Goal: Use online tool/utility: Utilize a website feature to perform a specific function

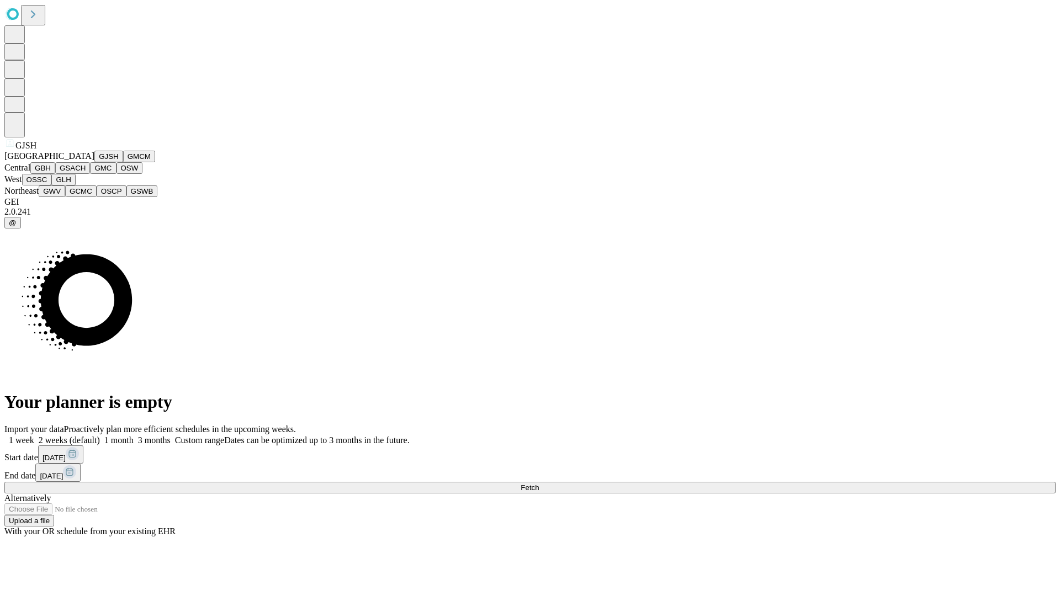
click at [94, 162] on button "GJSH" at bounding box center [108, 157] width 29 height 12
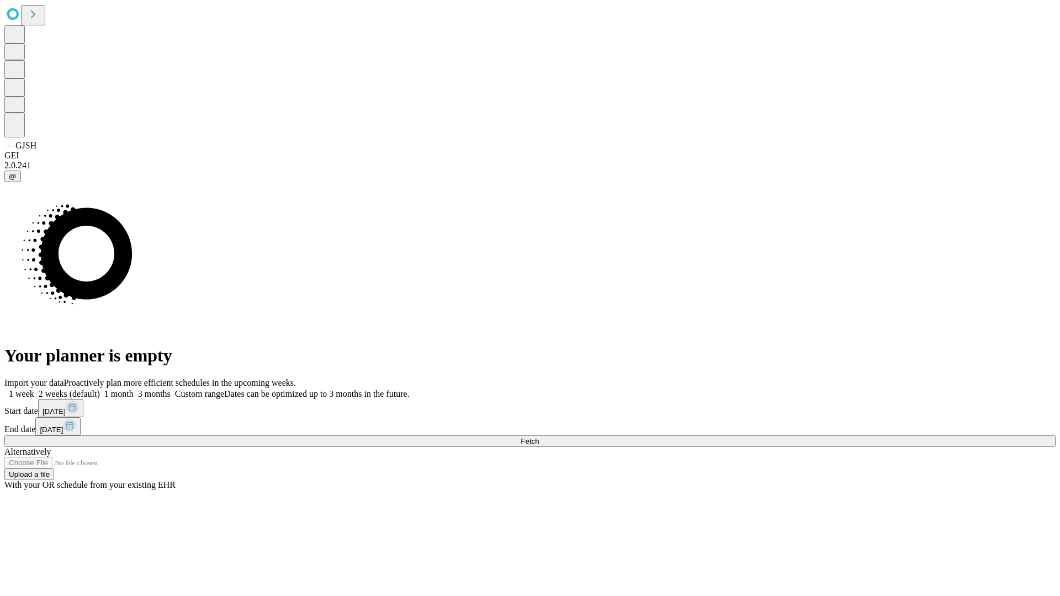
click at [34, 389] on label "1 week" at bounding box center [19, 393] width 30 height 9
click at [539, 437] on span "Fetch" at bounding box center [530, 441] width 18 height 8
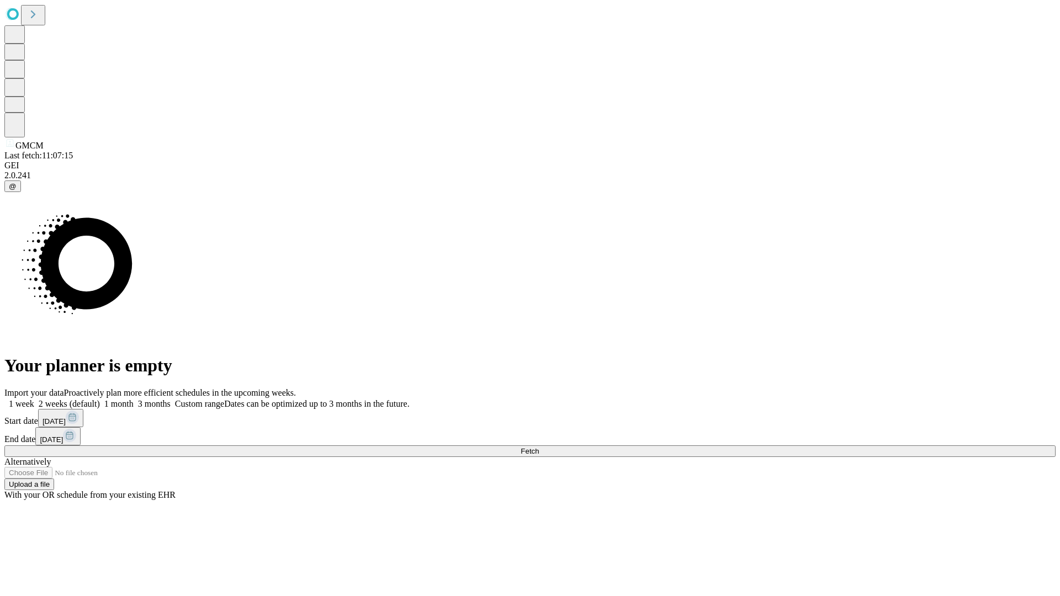
click at [34, 399] on label "1 week" at bounding box center [19, 403] width 30 height 9
click at [539, 447] on span "Fetch" at bounding box center [530, 451] width 18 height 8
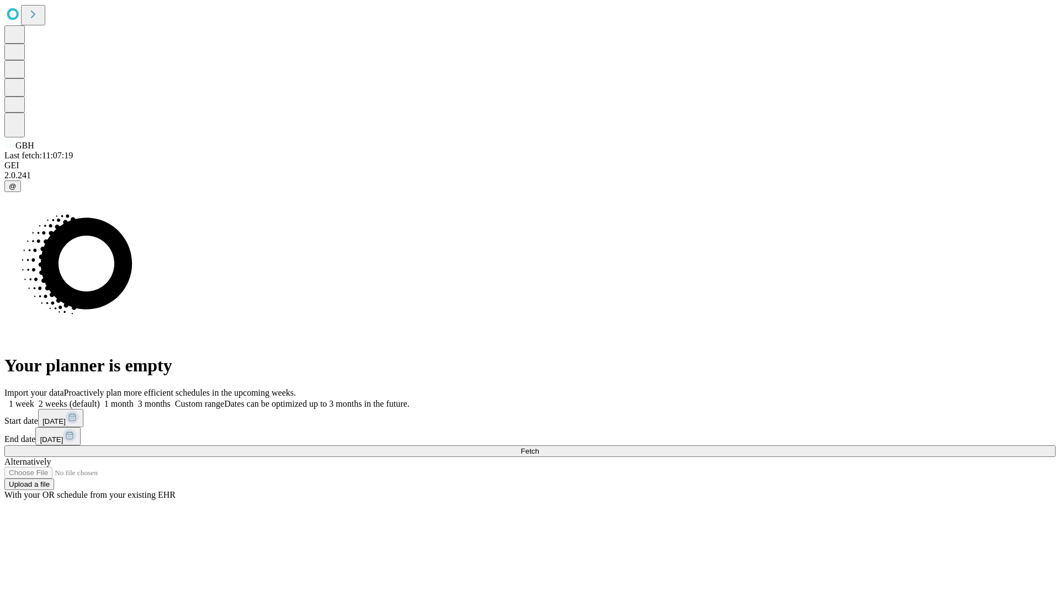
click at [34, 399] on label "1 week" at bounding box center [19, 403] width 30 height 9
click at [539, 447] on span "Fetch" at bounding box center [530, 451] width 18 height 8
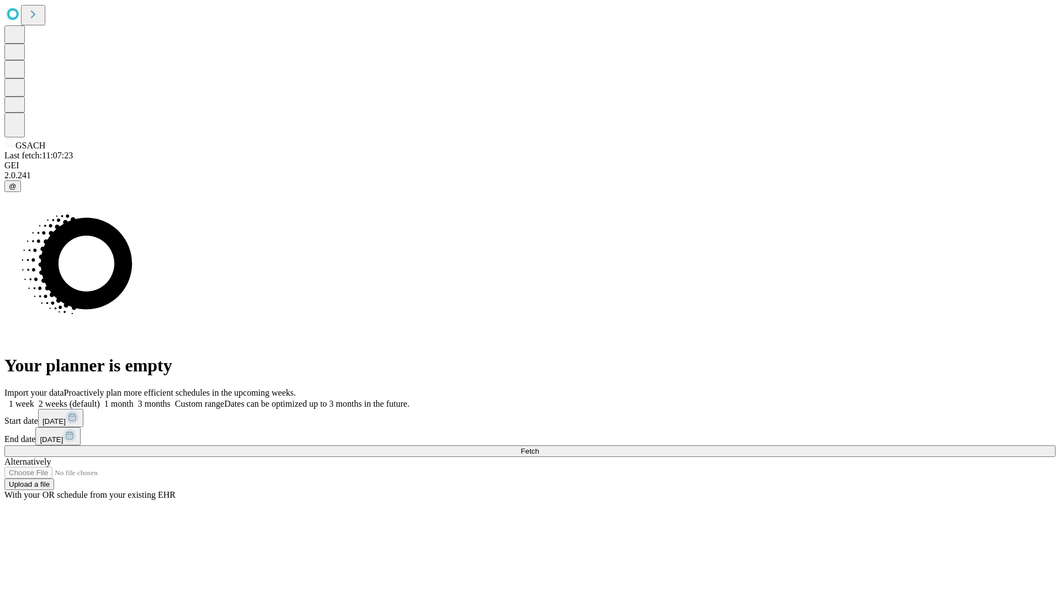
click at [34, 399] on label "1 week" at bounding box center [19, 403] width 30 height 9
click at [539, 447] on span "Fetch" at bounding box center [530, 451] width 18 height 8
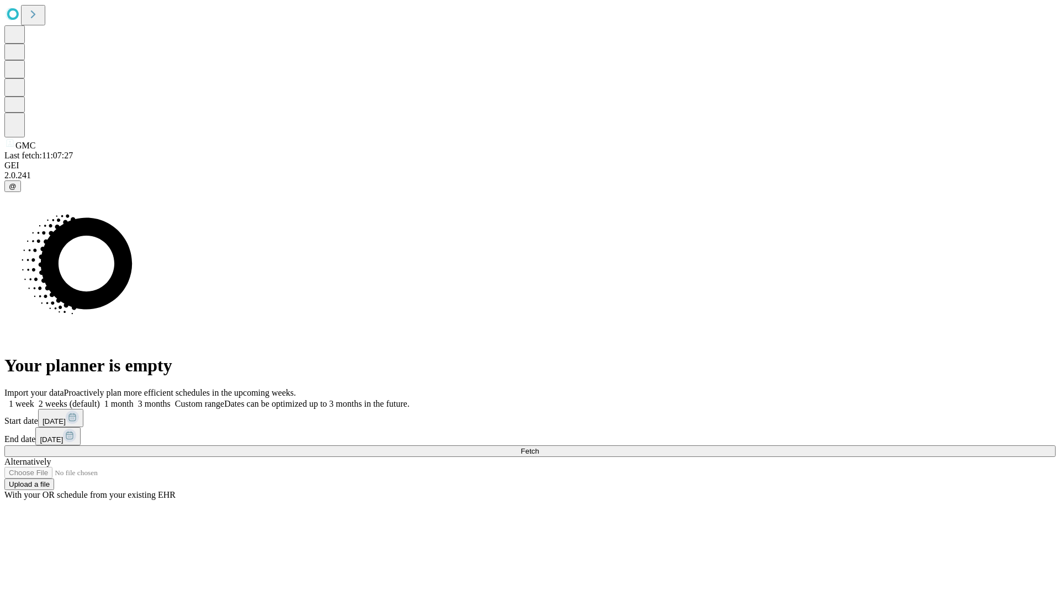
click at [34, 399] on label "1 week" at bounding box center [19, 403] width 30 height 9
click at [539, 447] on span "Fetch" at bounding box center [530, 451] width 18 height 8
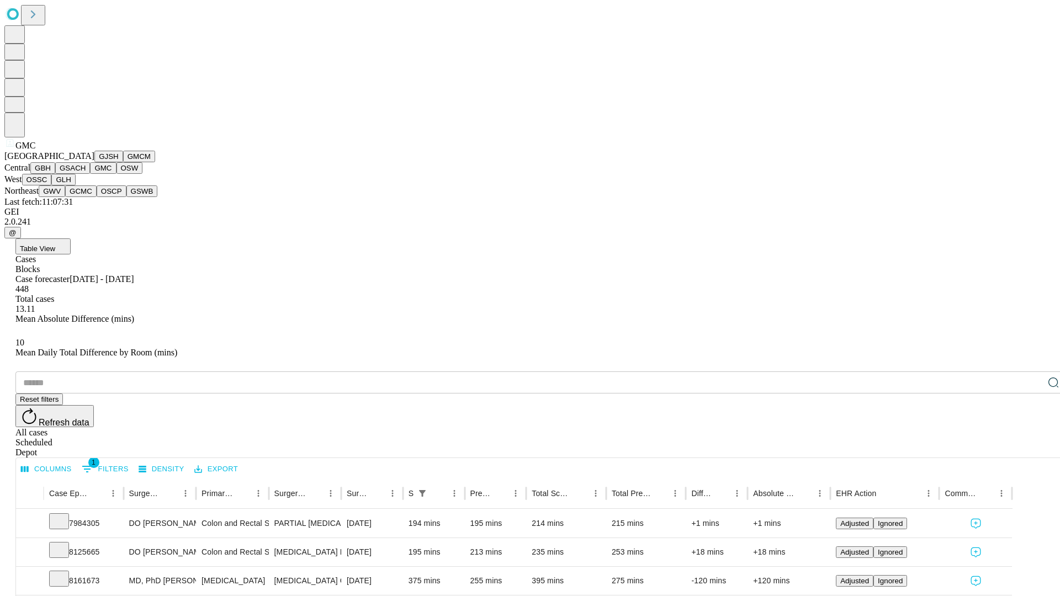
click at [116, 174] on button "OSW" at bounding box center [129, 168] width 26 height 12
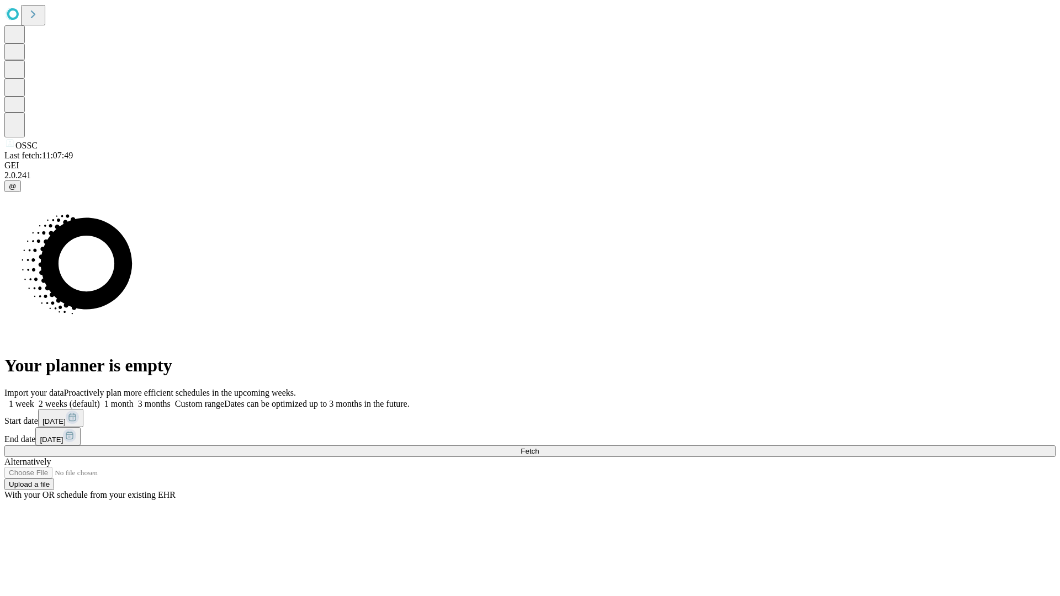
click at [34, 399] on label "1 week" at bounding box center [19, 403] width 30 height 9
click at [539, 447] on span "Fetch" at bounding box center [530, 451] width 18 height 8
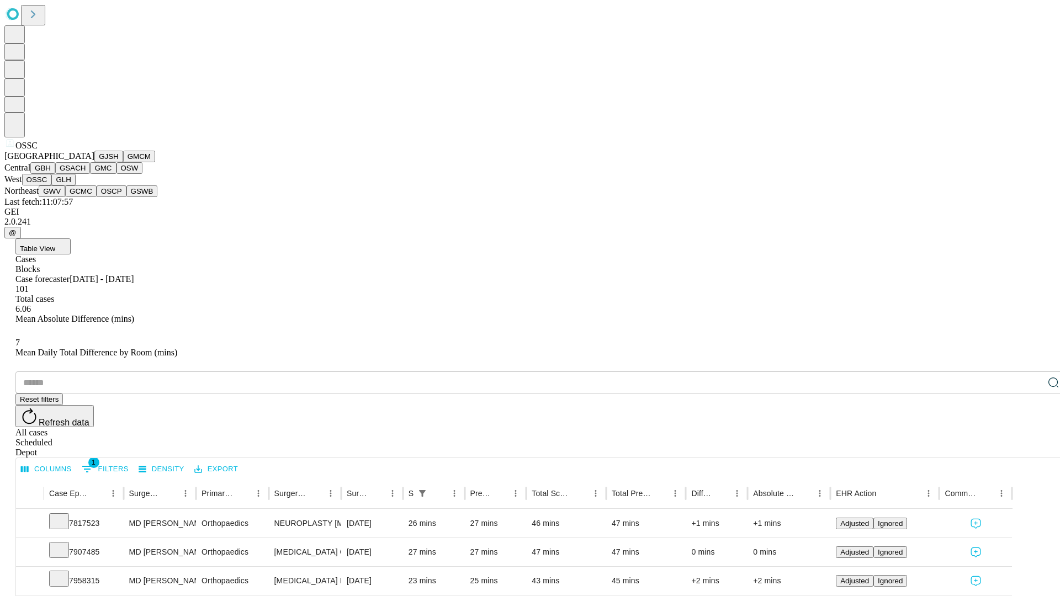
click at [75, 185] on button "GLH" at bounding box center [63, 180] width 24 height 12
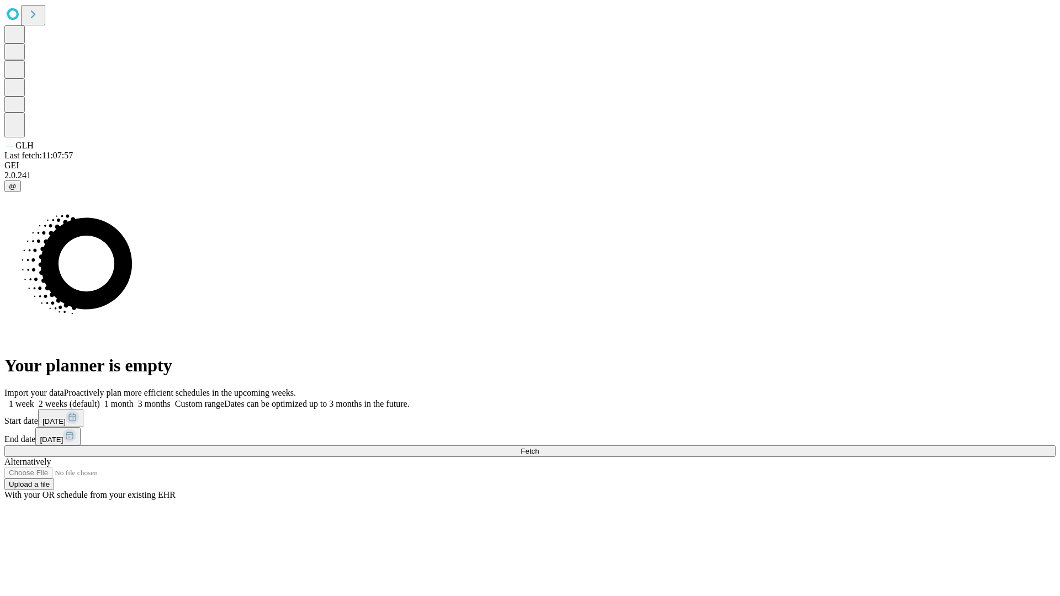
click at [34, 399] on label "1 week" at bounding box center [19, 403] width 30 height 9
click at [539, 447] on span "Fetch" at bounding box center [530, 451] width 18 height 8
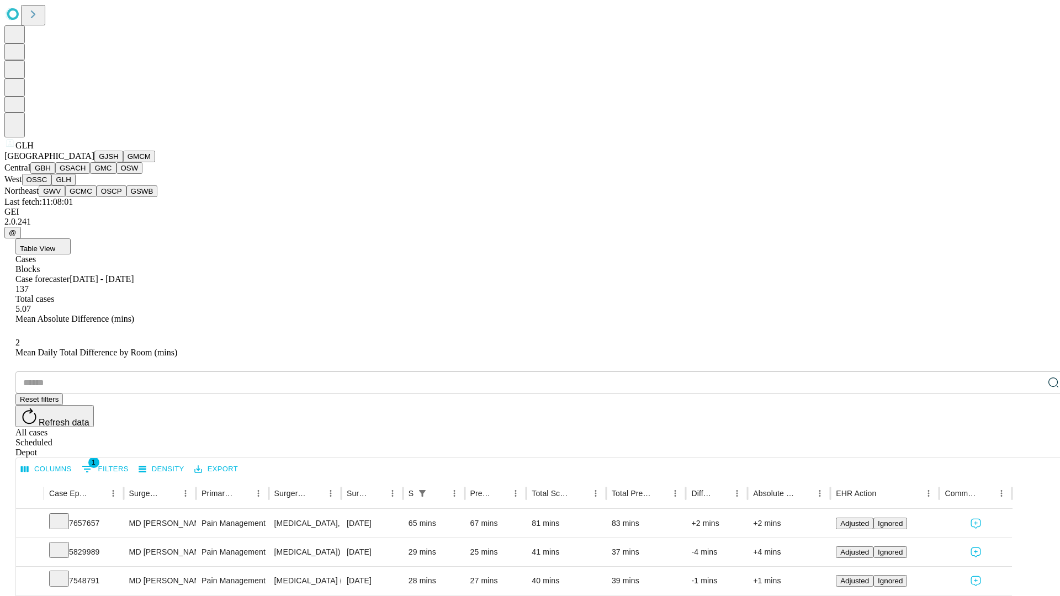
click at [65, 197] on button "GWV" at bounding box center [52, 191] width 26 height 12
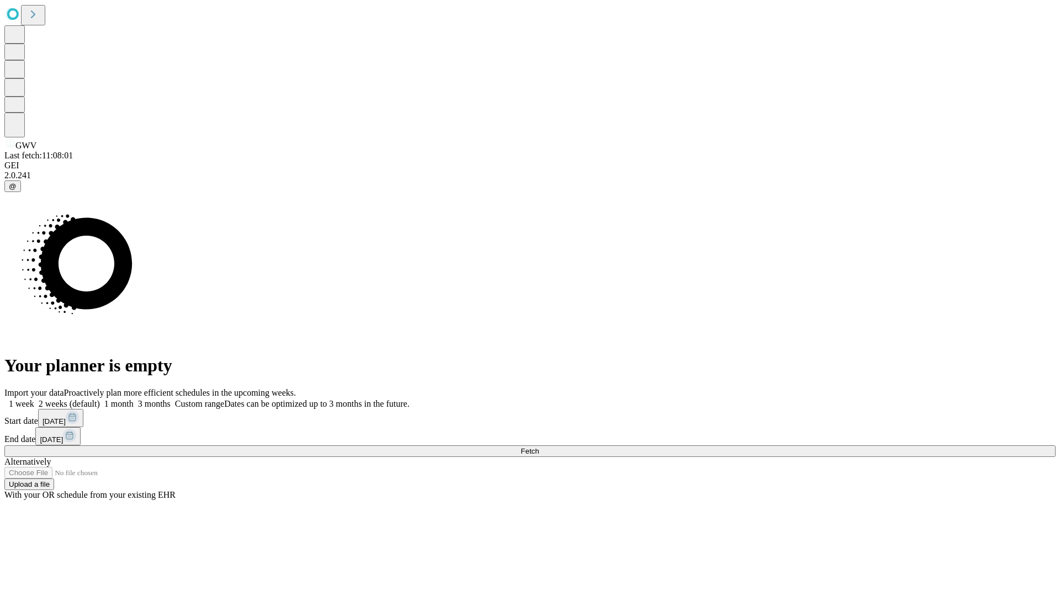
click at [34, 399] on label "1 week" at bounding box center [19, 403] width 30 height 9
click at [539, 447] on span "Fetch" at bounding box center [530, 451] width 18 height 8
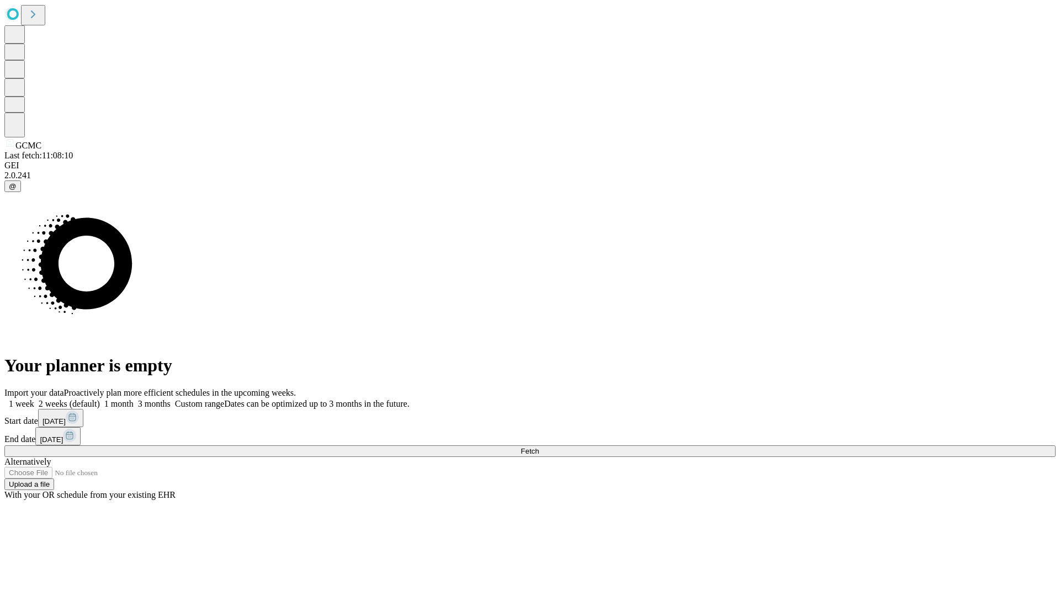
click at [34, 399] on label "1 week" at bounding box center [19, 403] width 30 height 9
click at [539, 447] on span "Fetch" at bounding box center [530, 451] width 18 height 8
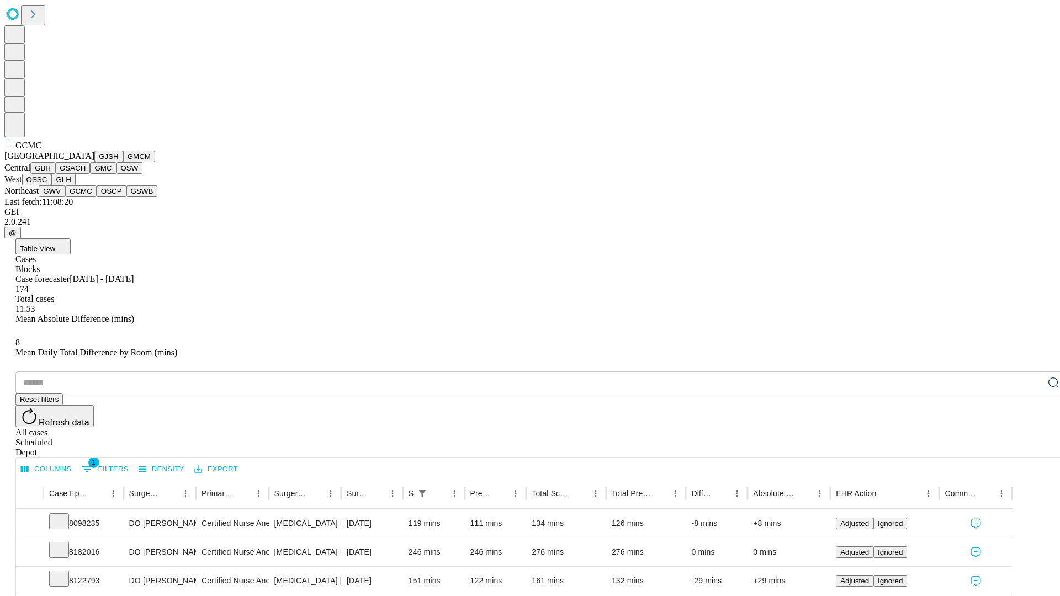
click at [97, 197] on button "OSCP" at bounding box center [112, 191] width 30 height 12
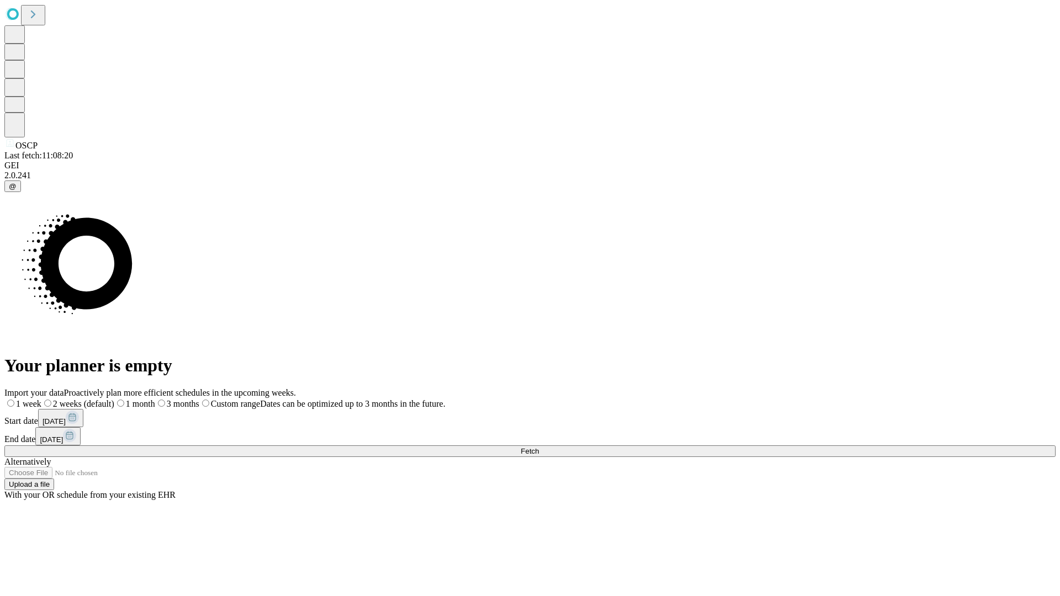
click at [41, 399] on label "1 week" at bounding box center [22, 403] width 37 height 9
click at [539, 447] on span "Fetch" at bounding box center [530, 451] width 18 height 8
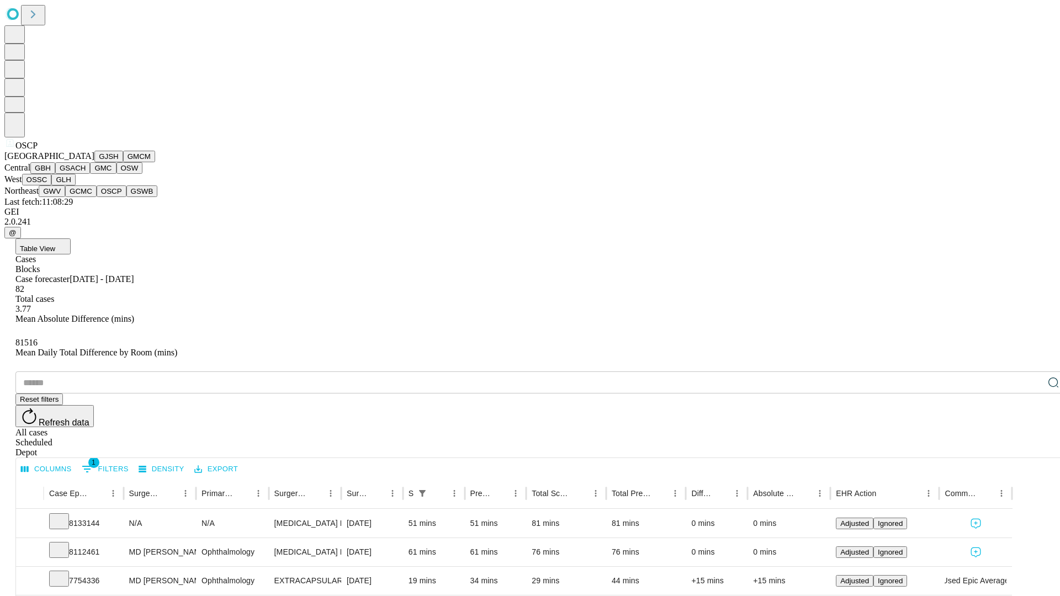
click at [126, 197] on button "GSWB" at bounding box center [141, 191] width 31 height 12
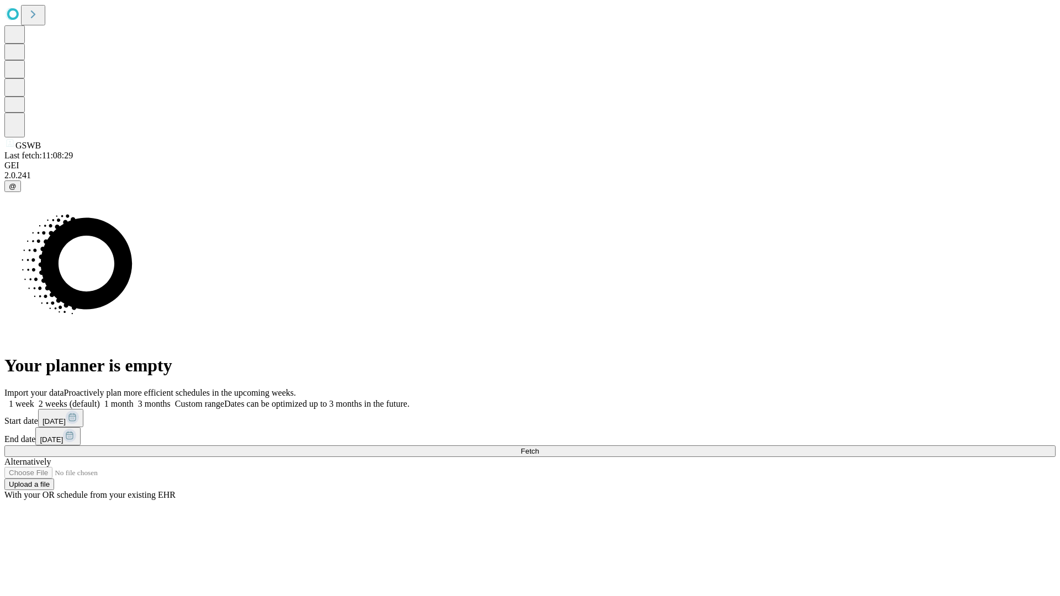
click at [34, 399] on label "1 week" at bounding box center [19, 403] width 30 height 9
click at [539, 447] on span "Fetch" at bounding box center [530, 451] width 18 height 8
